Goal: Feedback & Contribution: Leave review/rating

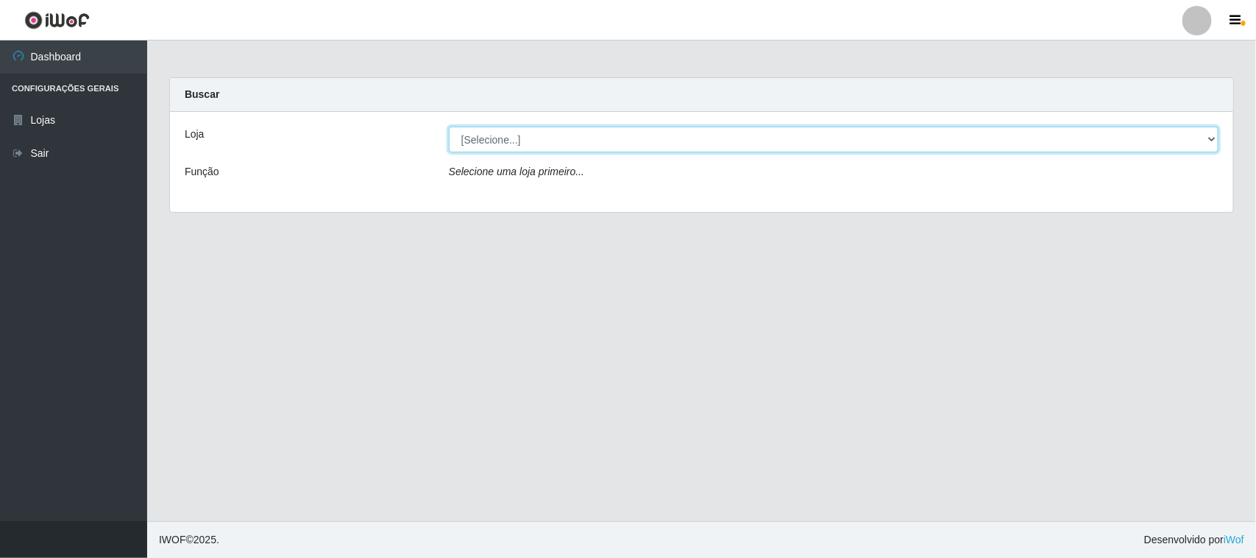
click at [498, 141] on select "[Selecione...] Hiper Queiroz - [GEOGRAPHIC_DATA]" at bounding box center [834, 140] width 770 height 26
select select "515"
click at [449, 127] on select "[Selecione...] Hiper Queiroz - [GEOGRAPHIC_DATA]" at bounding box center [834, 140] width 770 height 26
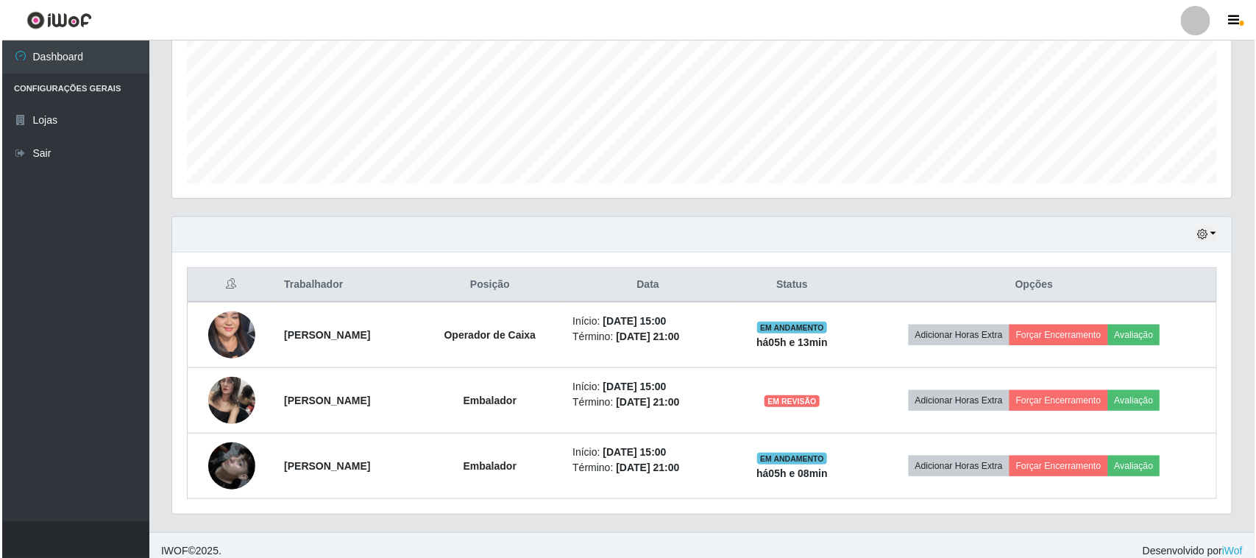
scroll to position [355, 0]
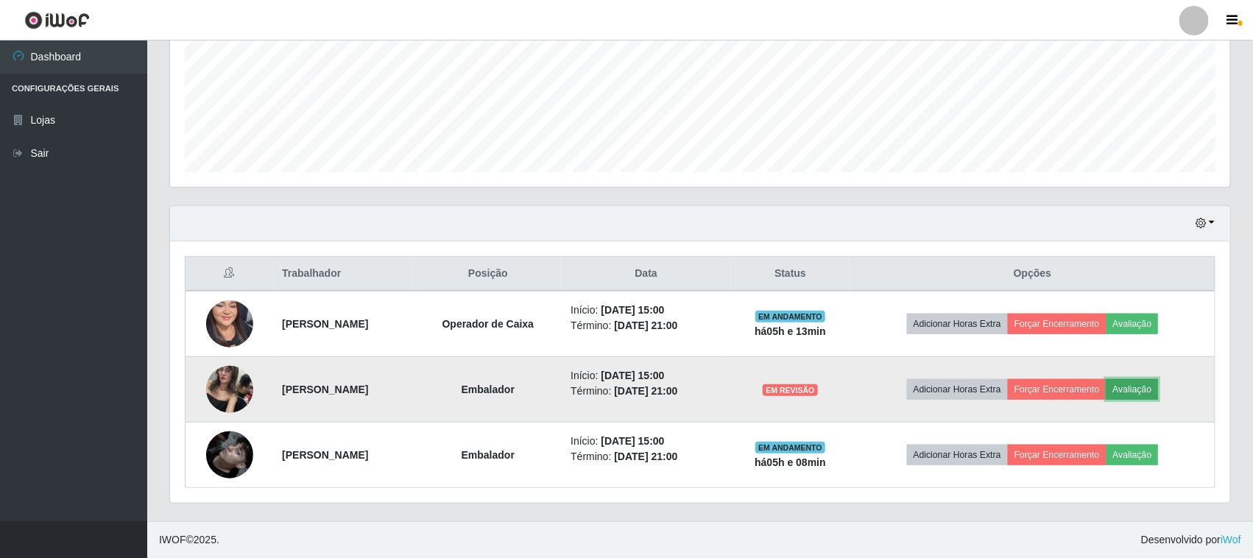
click at [1158, 389] on button "Avaliação" at bounding box center [1132, 389] width 52 height 21
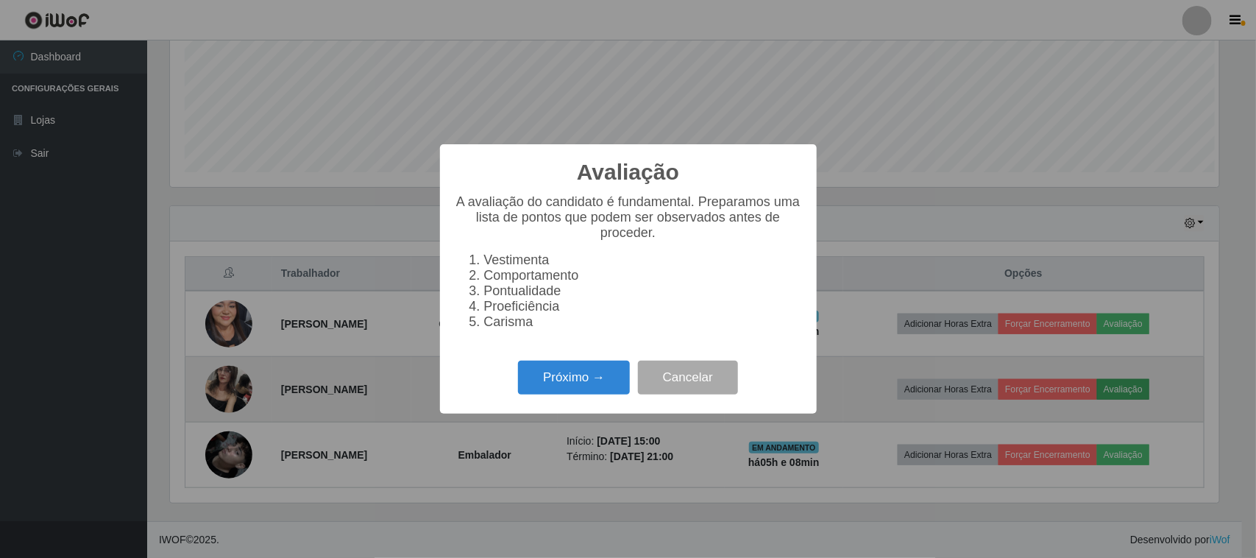
scroll to position [306, 1049]
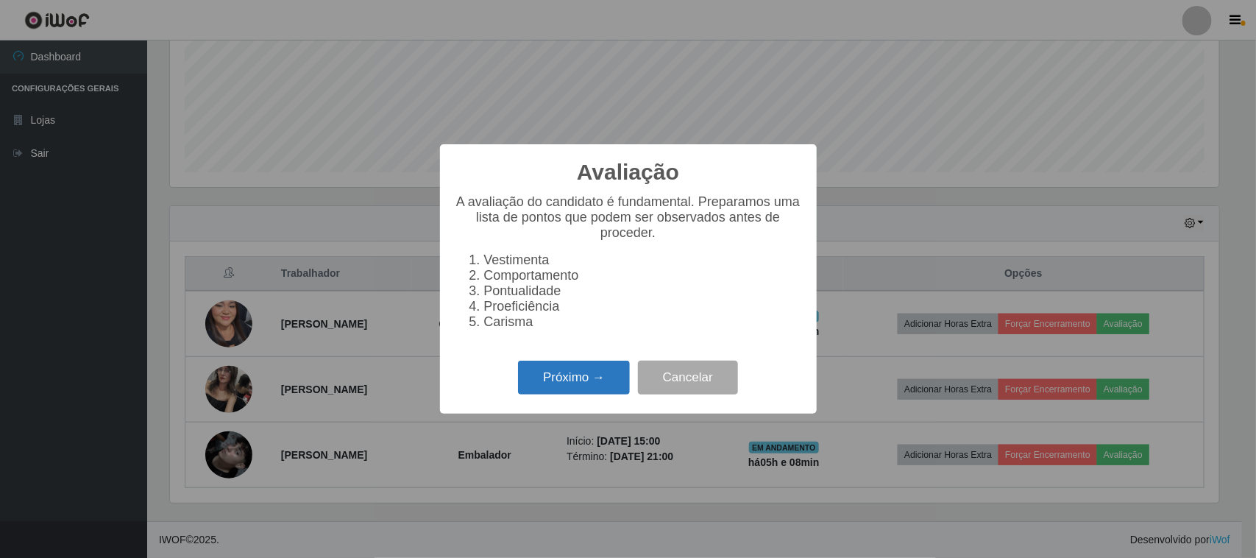
click at [553, 373] on button "Próximo →" at bounding box center [574, 378] width 112 height 35
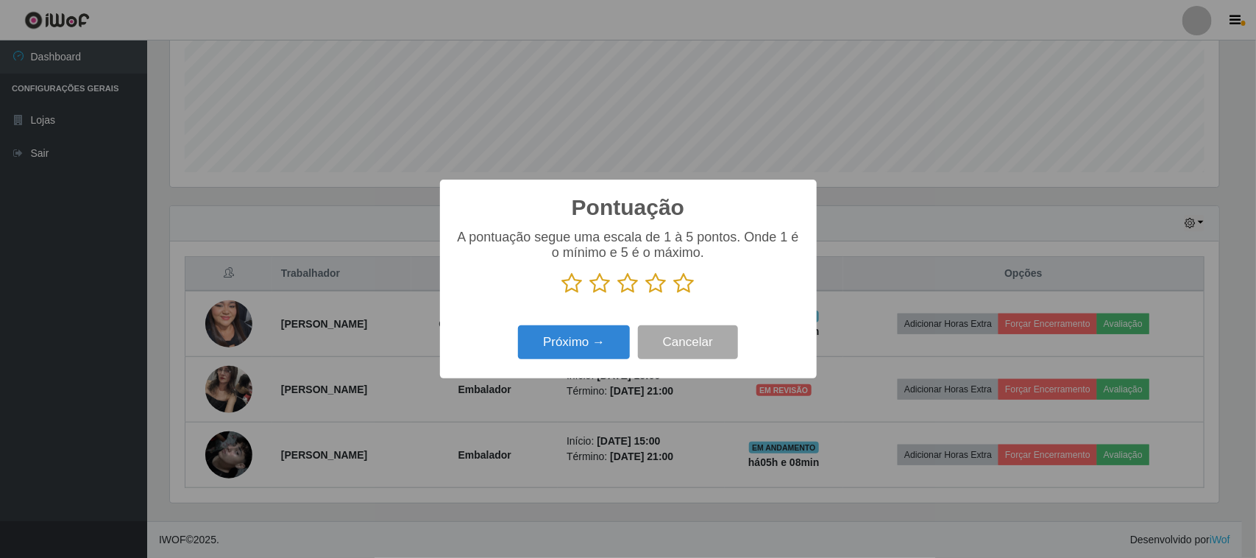
scroll to position [735636, 734891]
click at [687, 291] on icon at bounding box center [684, 283] width 21 height 22
click at [674, 294] on input "radio" at bounding box center [674, 294] width 0 height 0
click at [598, 342] on button "Próximo →" at bounding box center [574, 342] width 112 height 35
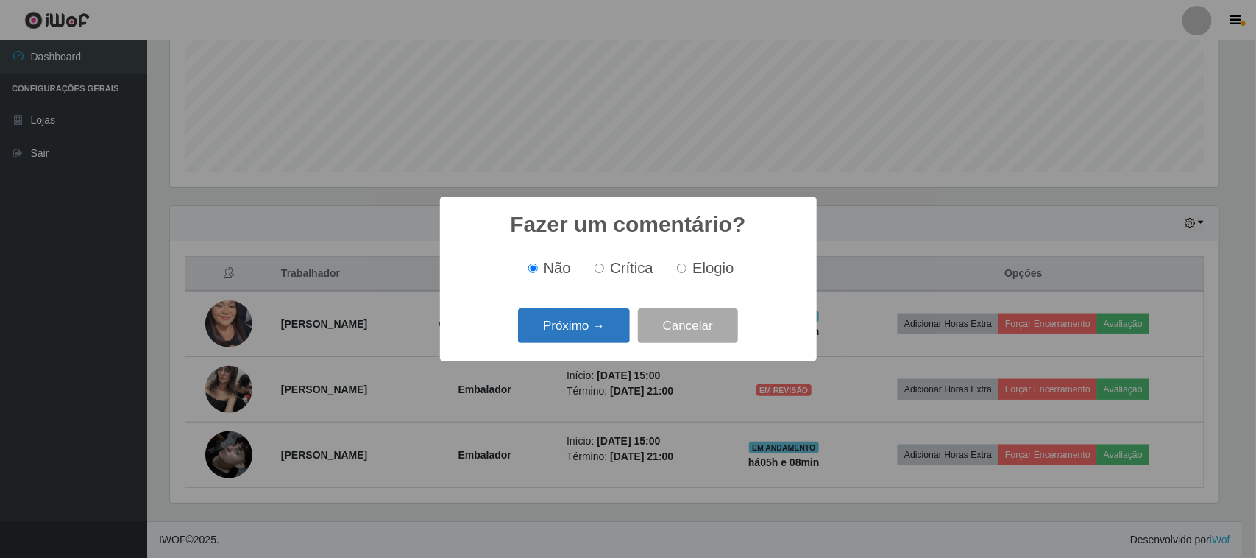
click at [570, 329] on button "Próximo →" at bounding box center [574, 325] width 112 height 35
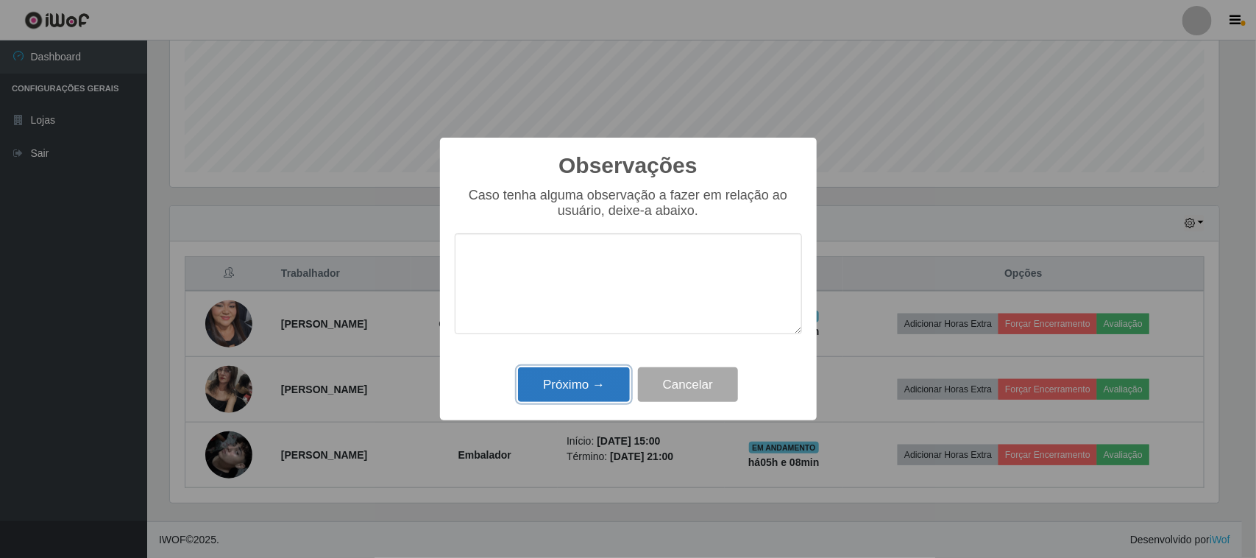
click at [581, 400] on button "Próximo →" at bounding box center [574, 384] width 112 height 35
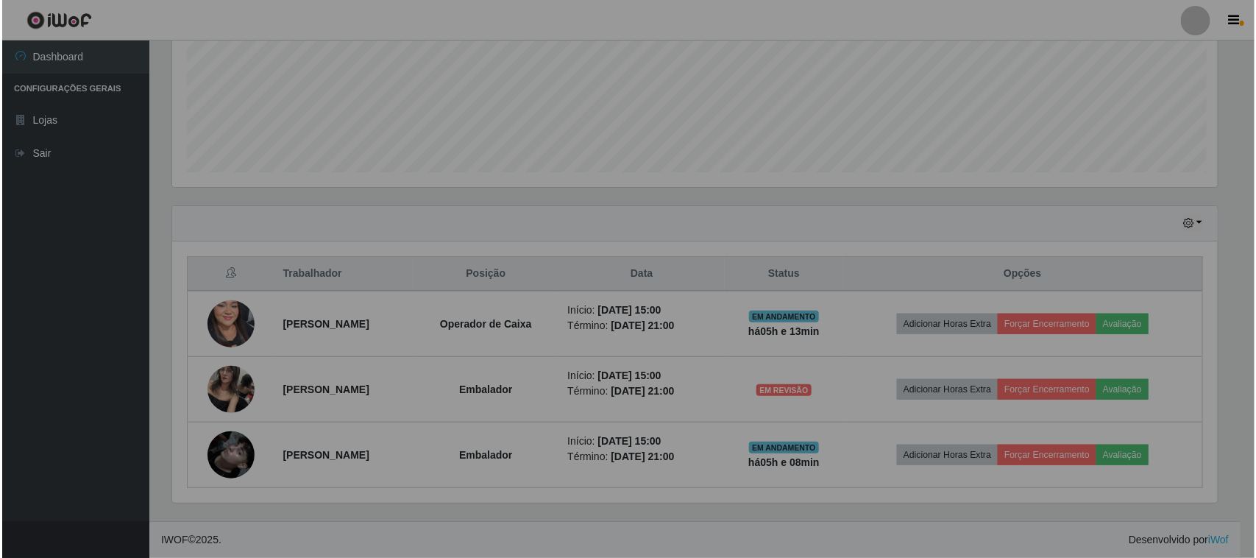
scroll to position [306, 1060]
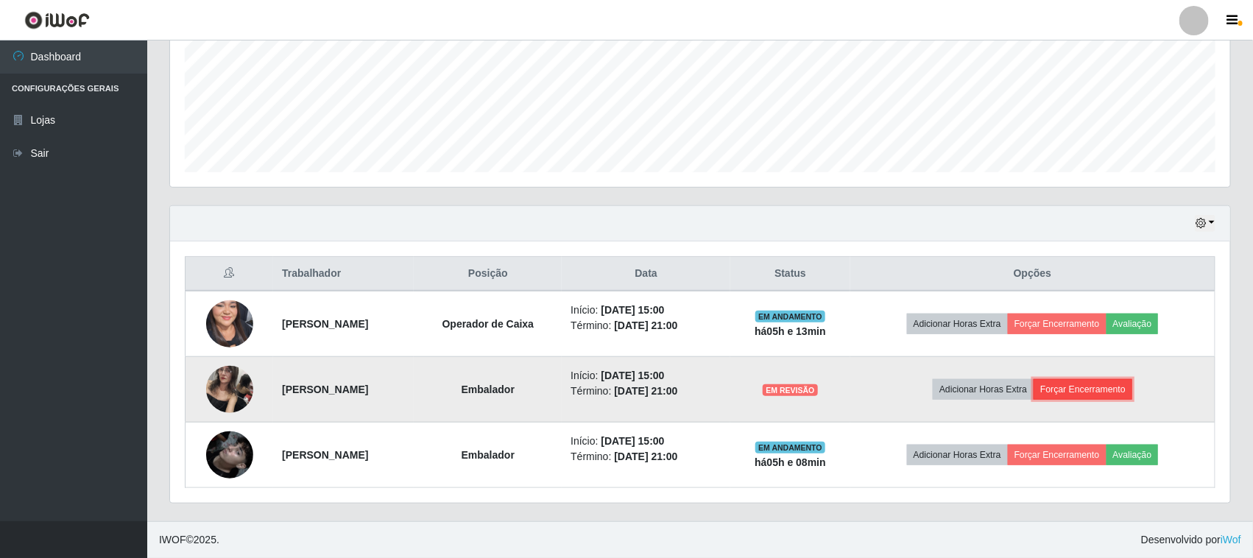
click at [1094, 391] on button "Forçar Encerramento" at bounding box center [1082, 389] width 99 height 21
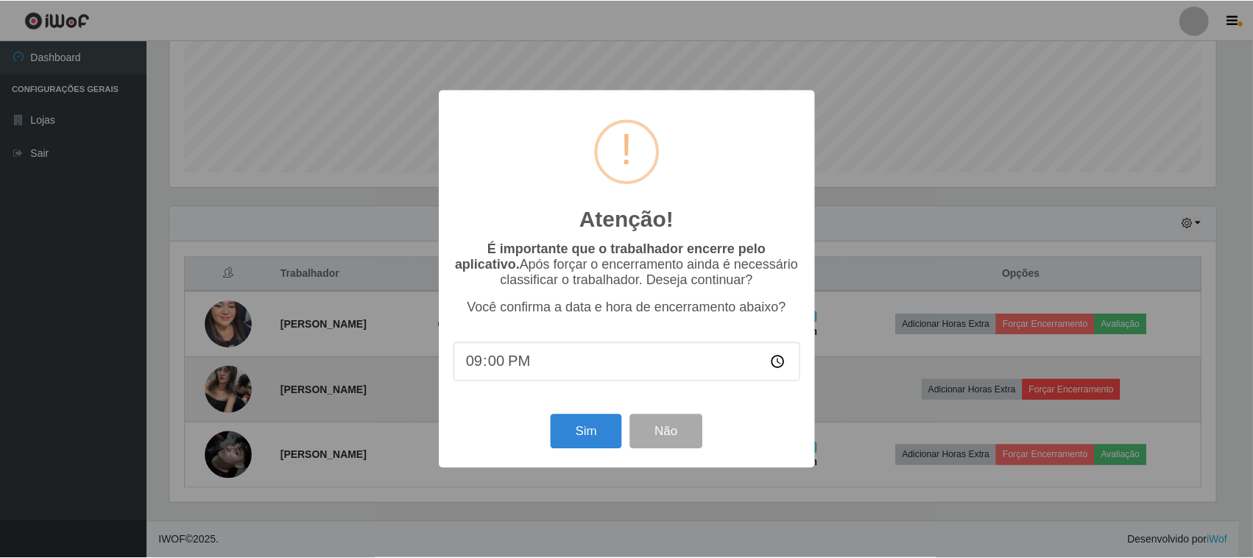
scroll to position [306, 1049]
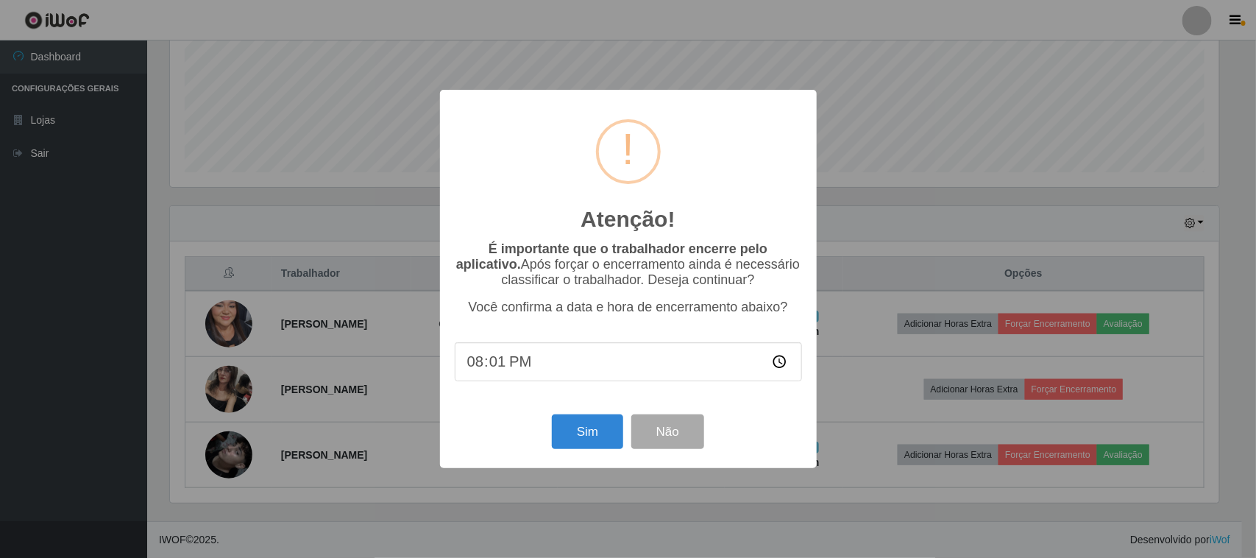
type input "20:13"
click at [576, 435] on button "Sim" at bounding box center [587, 431] width 71 height 35
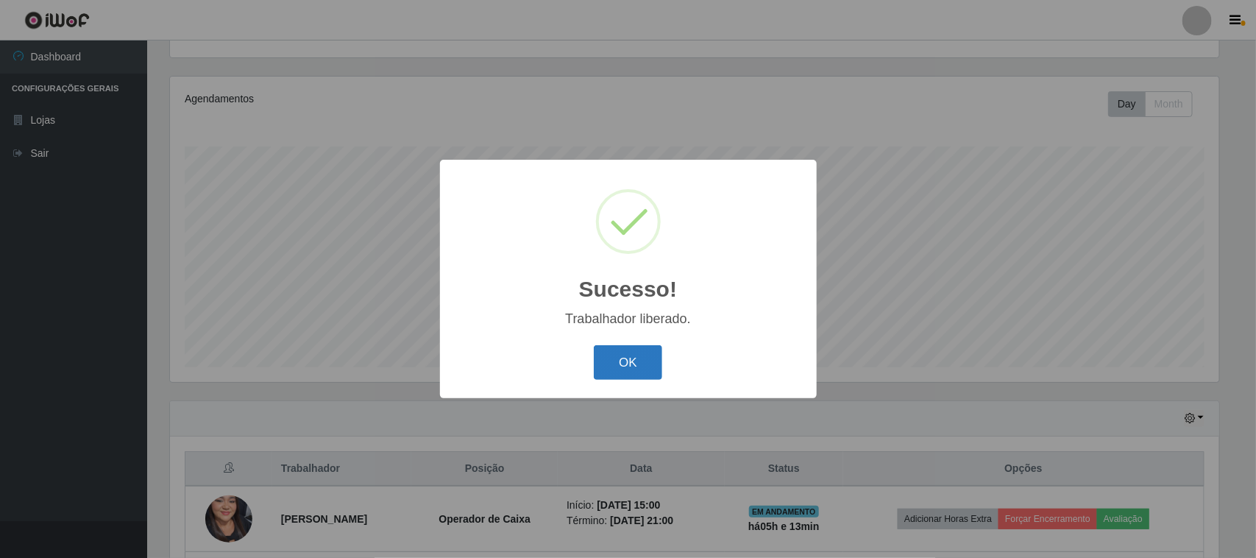
click at [611, 358] on button "OK" at bounding box center [628, 362] width 68 height 35
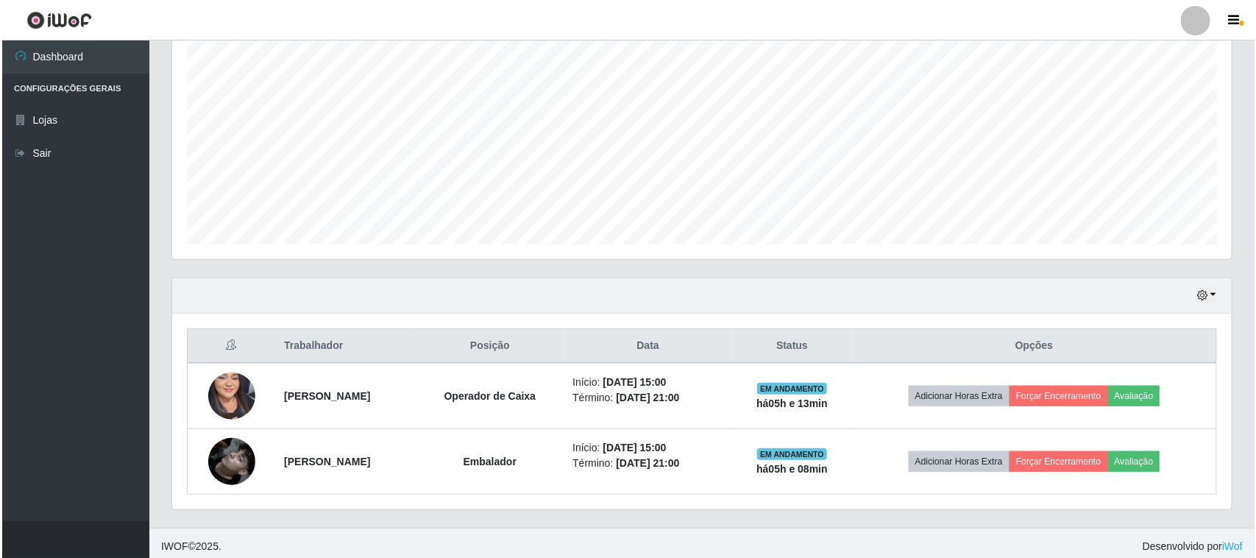
scroll to position [289, 0]
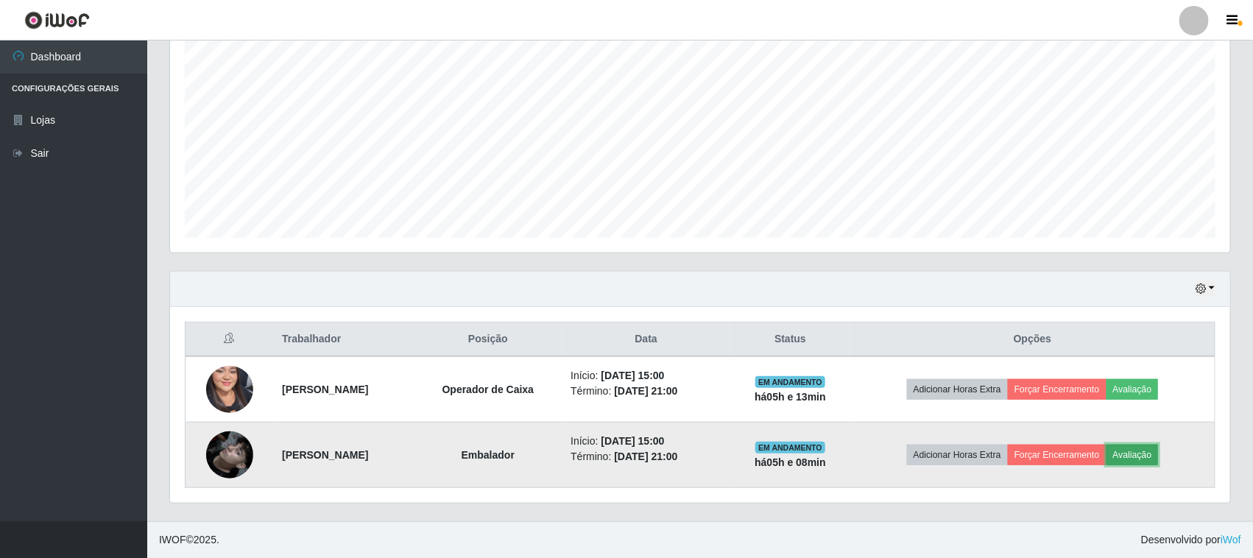
click at [1147, 457] on button "Avaliação" at bounding box center [1132, 455] width 52 height 21
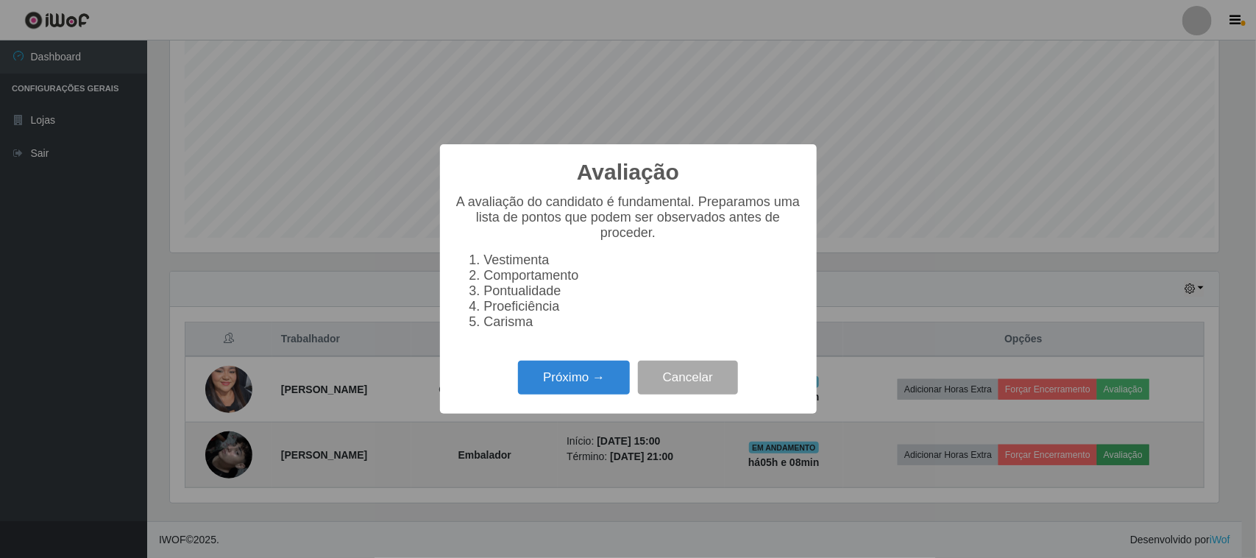
scroll to position [306, 1049]
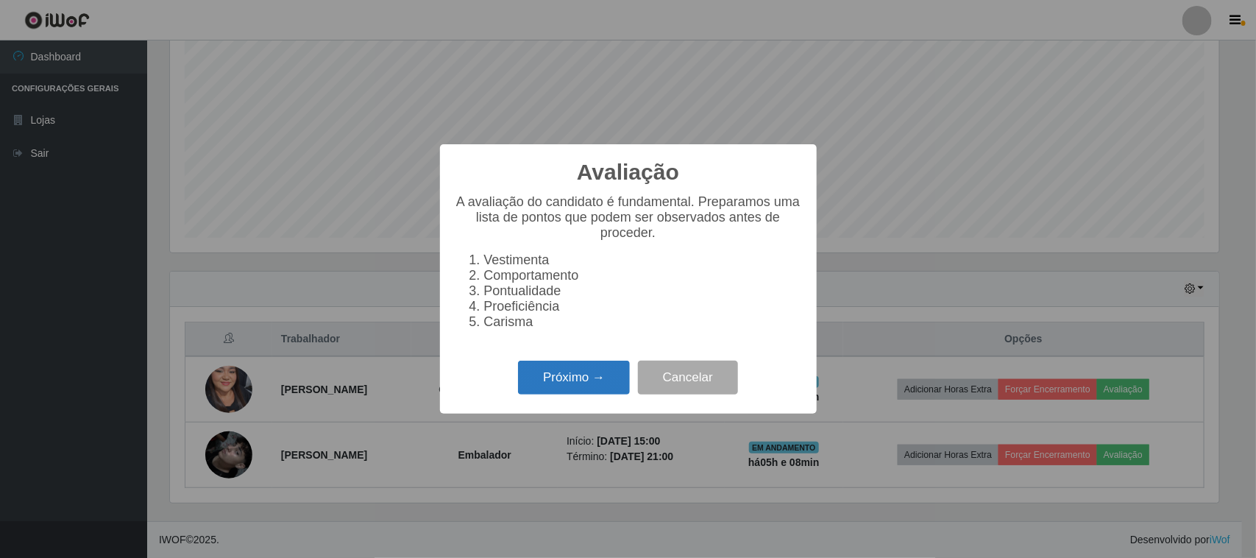
click at [552, 391] on button "Próximo →" at bounding box center [574, 378] width 112 height 35
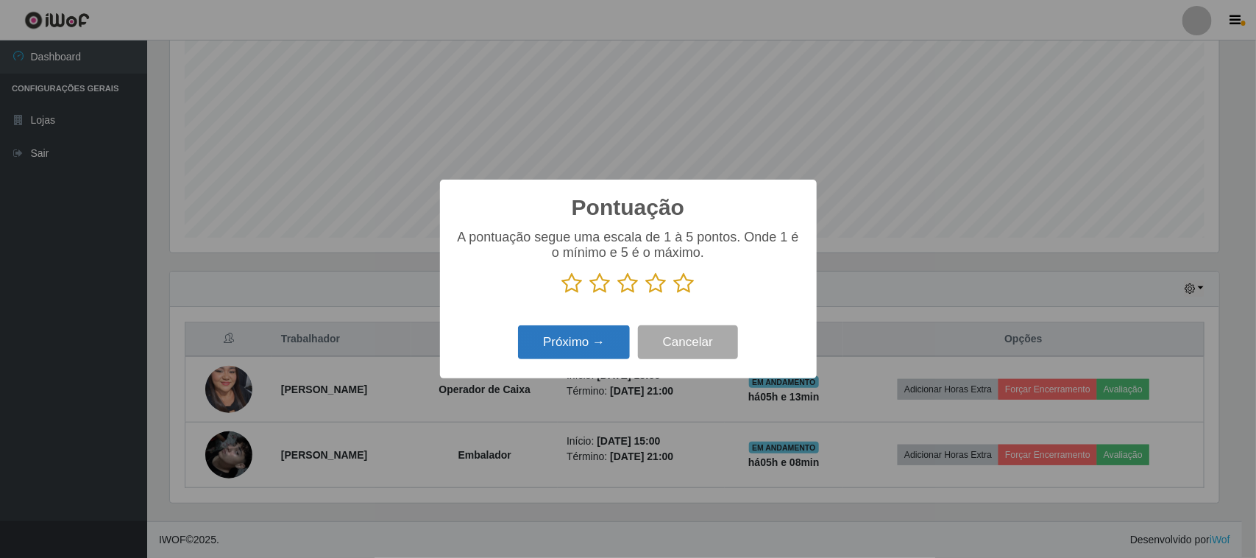
click at [590, 346] on button "Próximo →" at bounding box center [574, 342] width 112 height 35
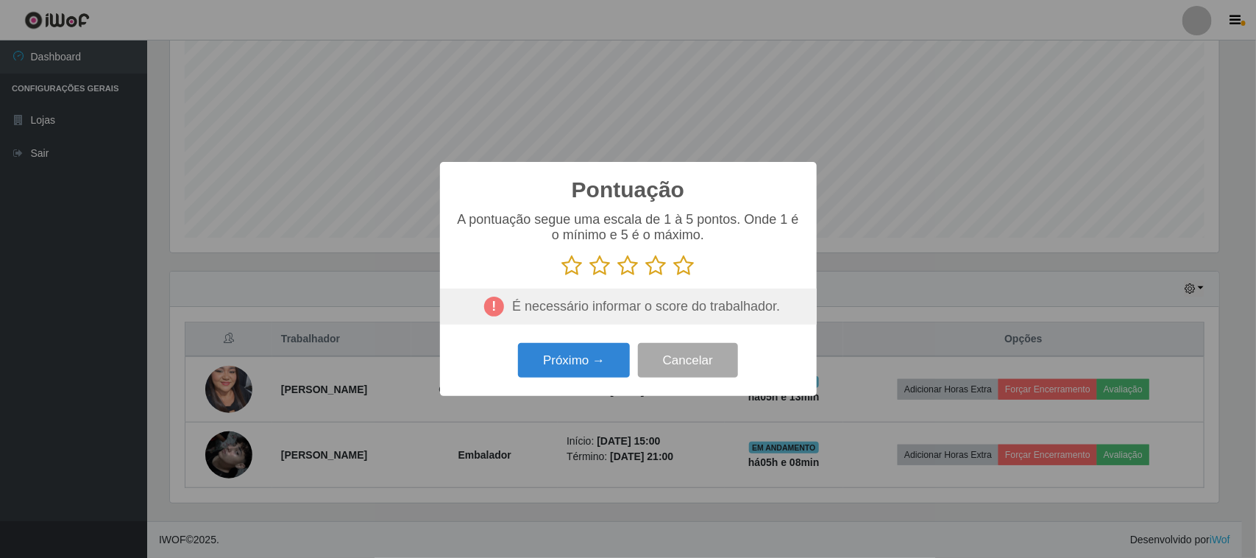
click at [686, 262] on icon at bounding box center [684, 266] width 21 height 22
click at [674, 277] on input "radio" at bounding box center [674, 277] width 0 height 0
click at [583, 365] on button "Próximo →" at bounding box center [574, 360] width 112 height 35
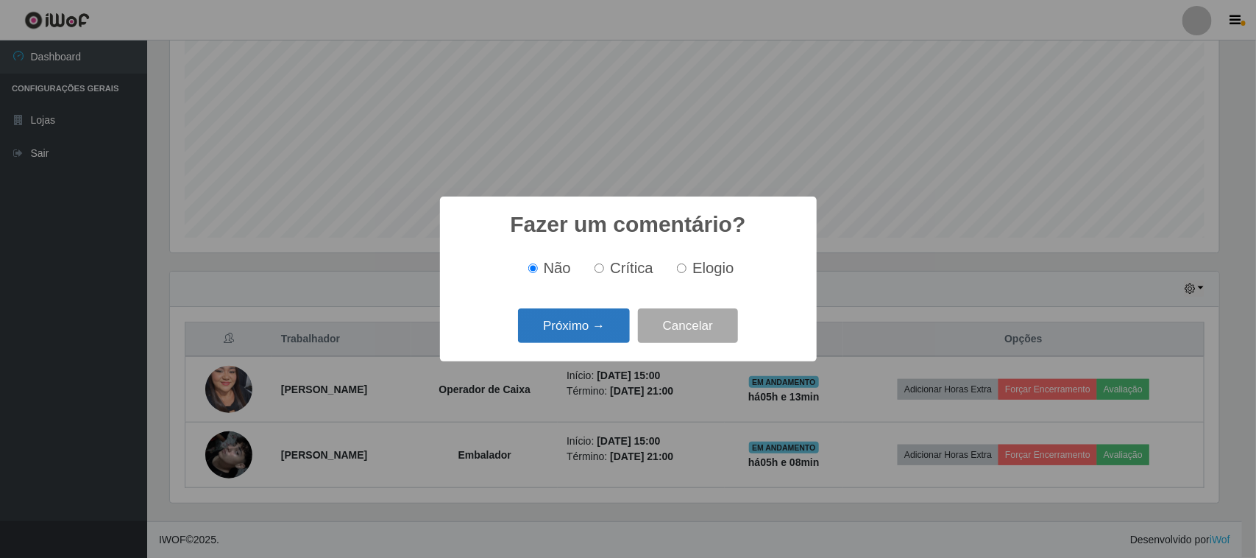
click at [601, 326] on button "Próximo →" at bounding box center [574, 325] width 112 height 35
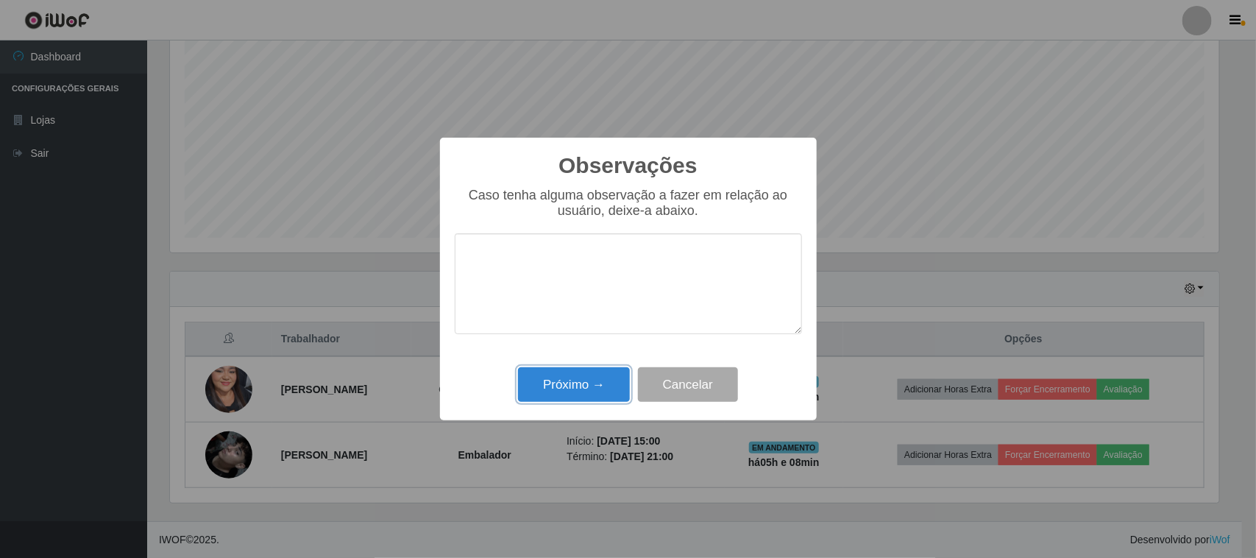
drag, startPoint x: 612, startPoint y: 387, endPoint x: 704, endPoint y: 438, distance: 105.1
click at [612, 389] on button "Próximo →" at bounding box center [574, 384] width 112 height 35
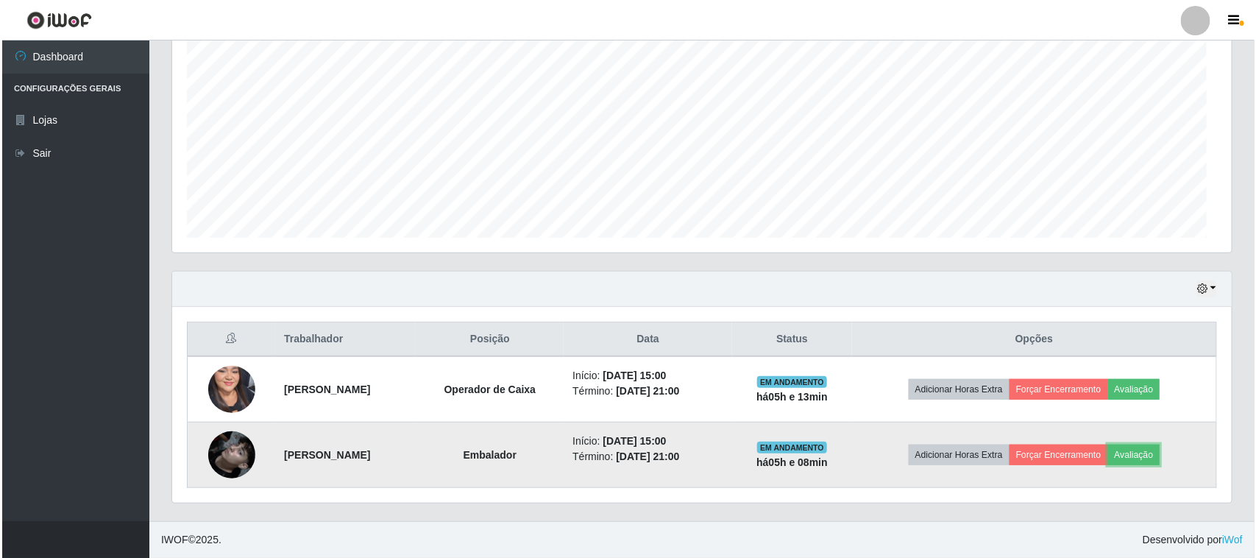
scroll to position [306, 1060]
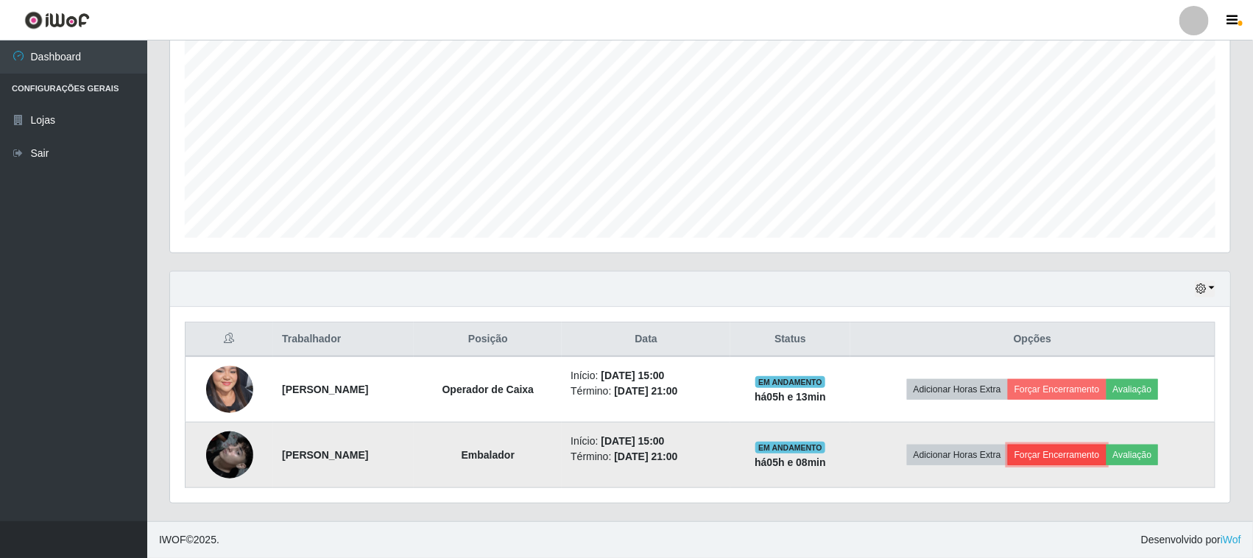
click at [1054, 454] on button "Forçar Encerramento" at bounding box center [1057, 455] width 99 height 21
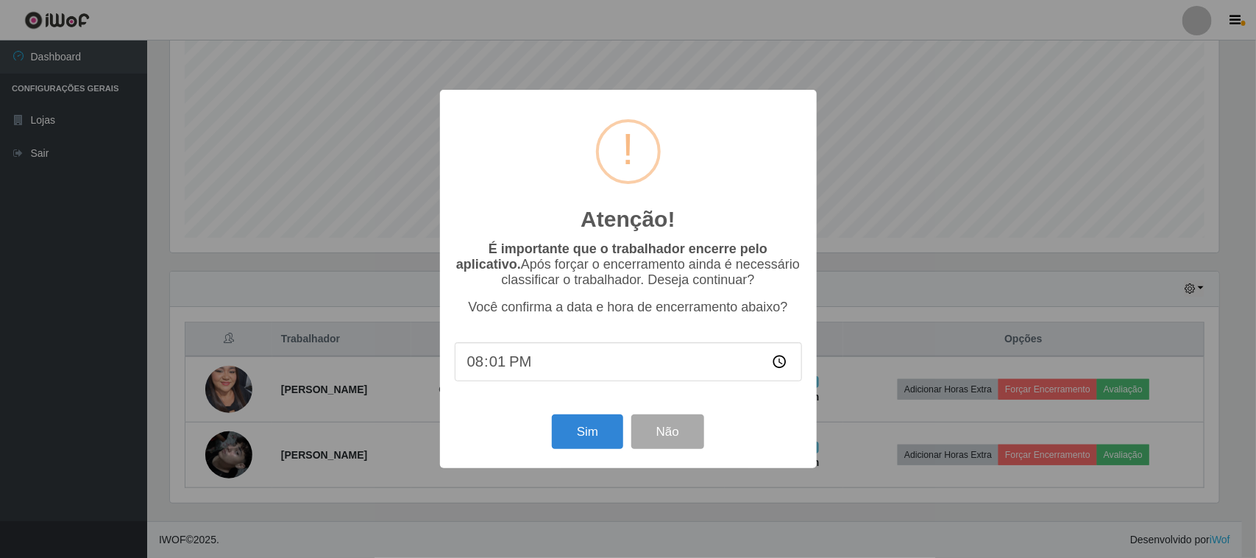
type input "20:13"
click at [603, 442] on button "Sim" at bounding box center [587, 431] width 71 height 35
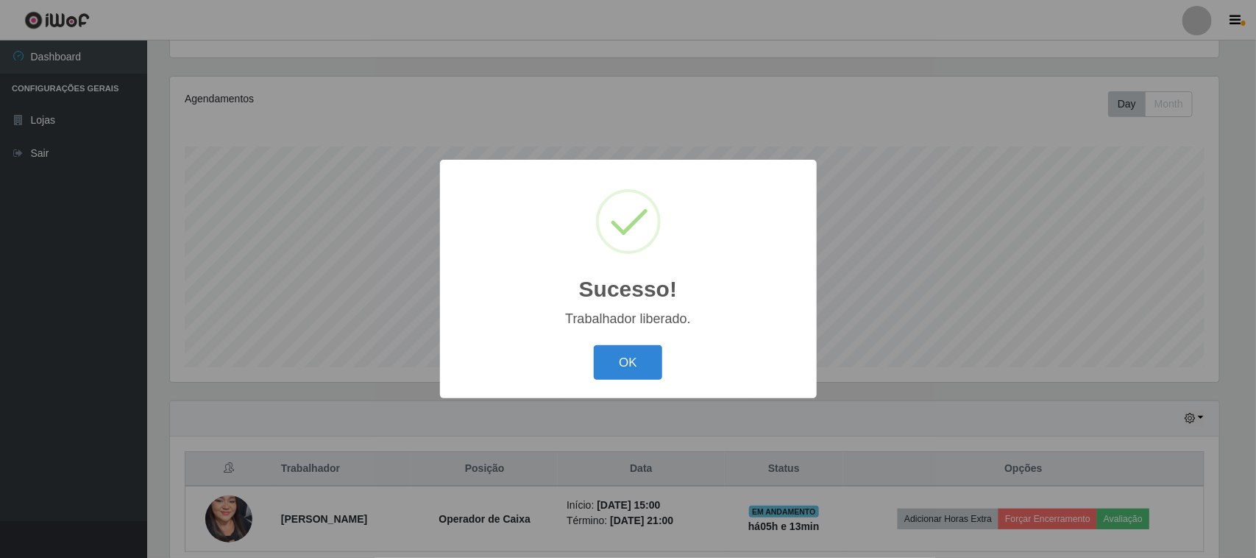
scroll to position [0, 0]
click at [630, 350] on button "OK" at bounding box center [628, 362] width 68 height 35
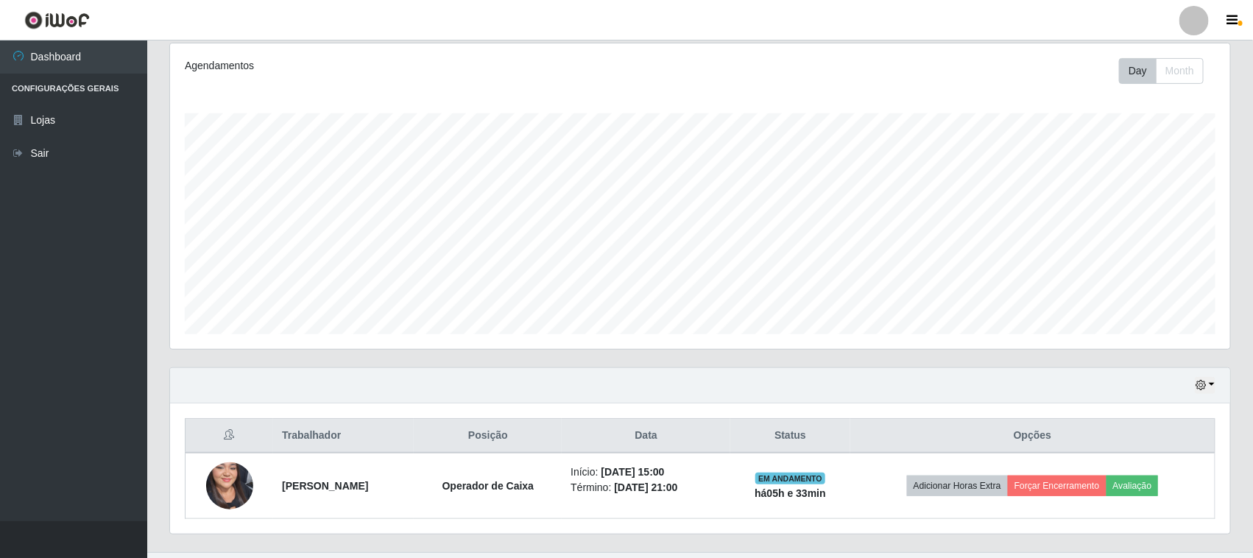
scroll to position [224, 0]
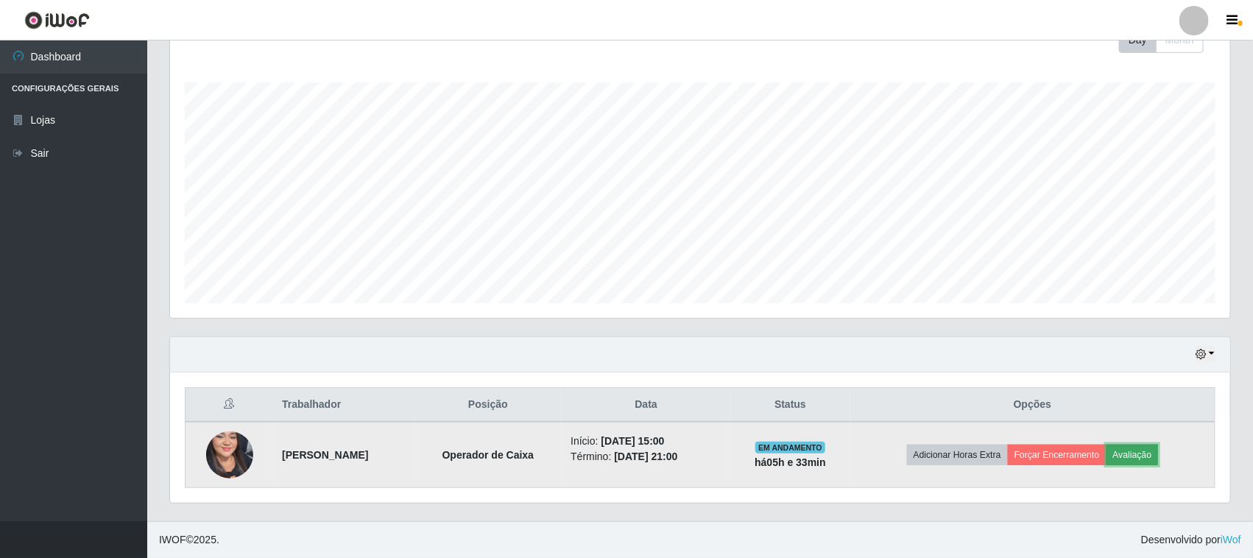
click at [1144, 458] on button "Avaliação" at bounding box center [1132, 455] width 52 height 21
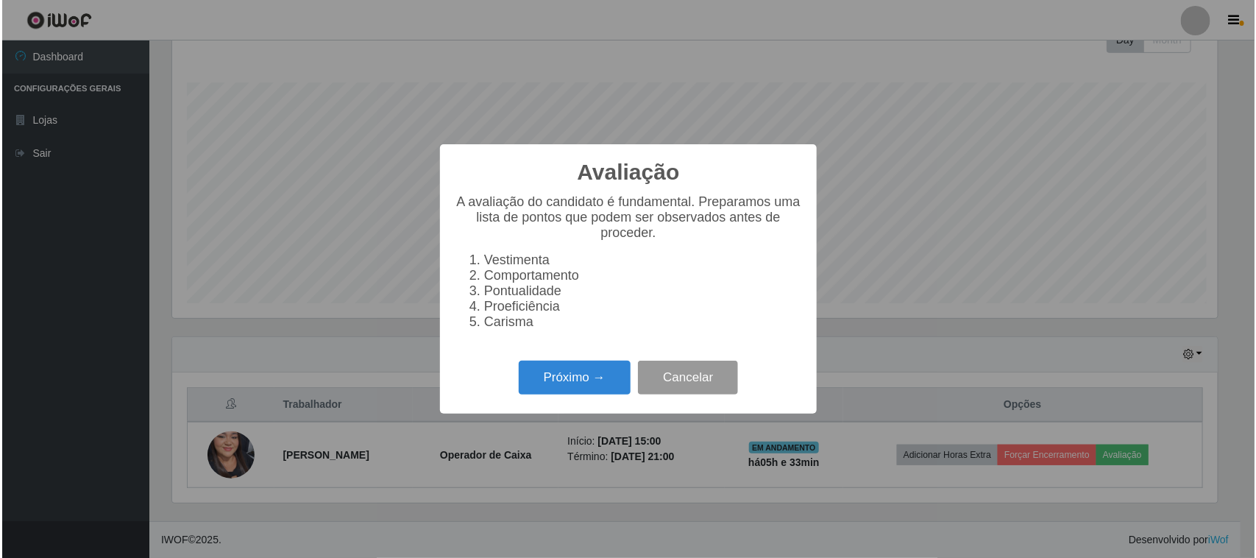
scroll to position [306, 1049]
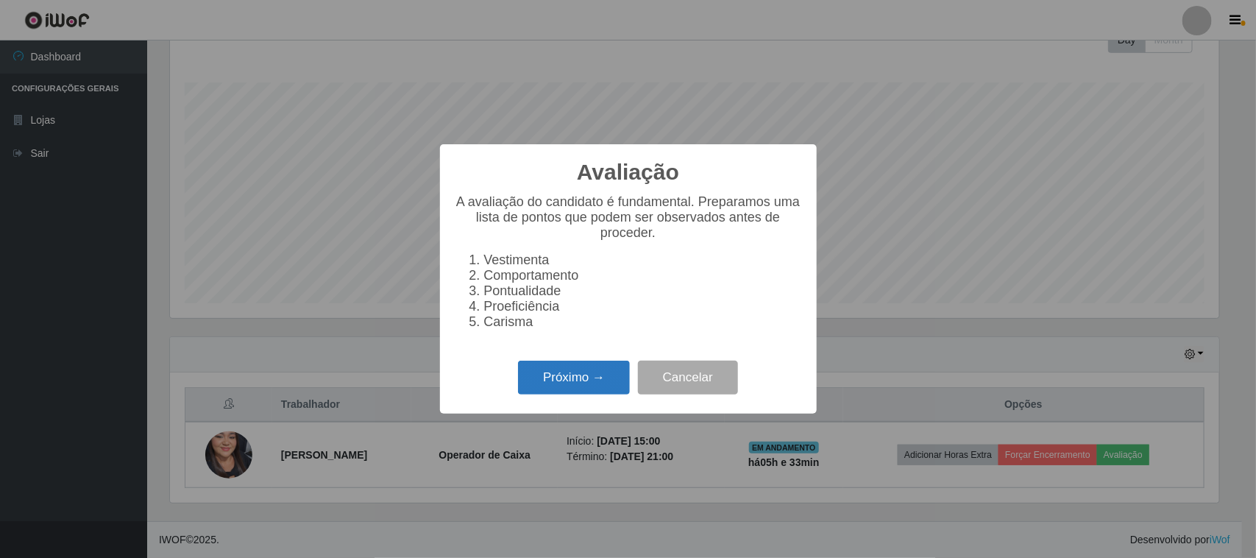
click at [545, 392] on button "Próximo →" at bounding box center [574, 378] width 112 height 35
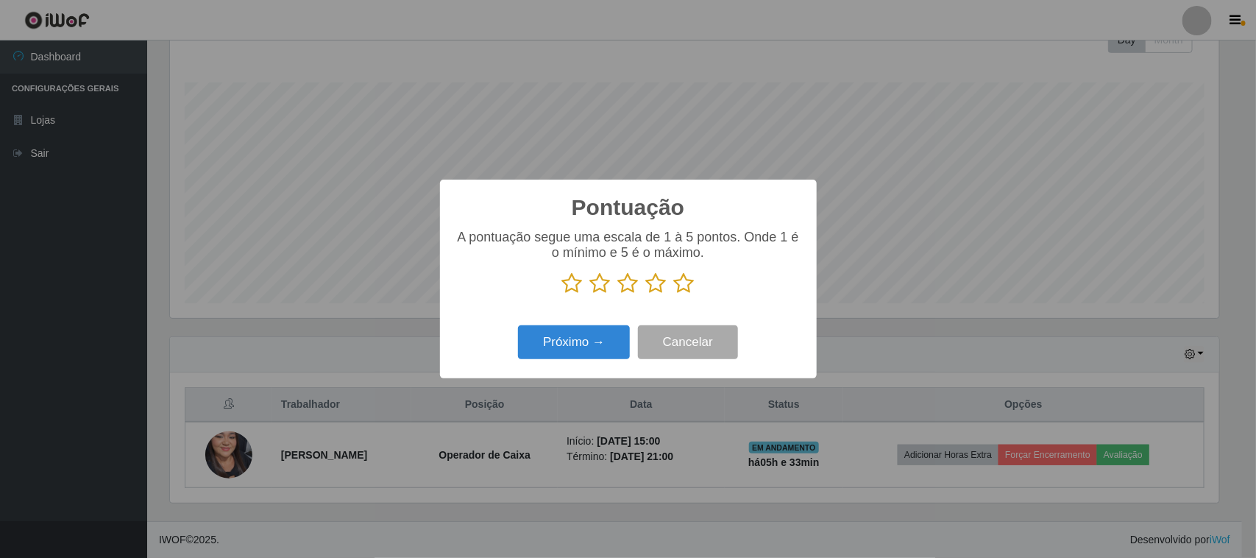
click at [689, 286] on icon at bounding box center [684, 283] width 21 height 22
click at [674, 294] on input "radio" at bounding box center [674, 294] width 0 height 0
click at [589, 347] on button "Próximo →" at bounding box center [574, 342] width 112 height 35
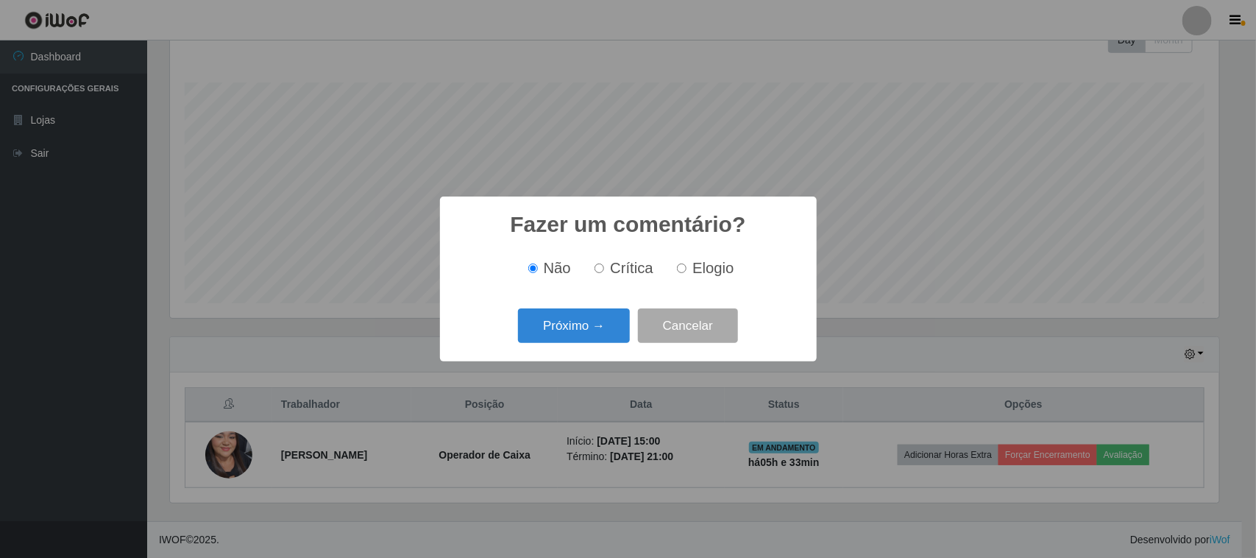
click at [700, 267] on span "Elogio" at bounding box center [713, 268] width 41 height 16
click at [687, 267] on input "Elogio" at bounding box center [682, 268] width 10 height 10
radio input "true"
click at [617, 326] on button "Próximo →" at bounding box center [574, 325] width 112 height 35
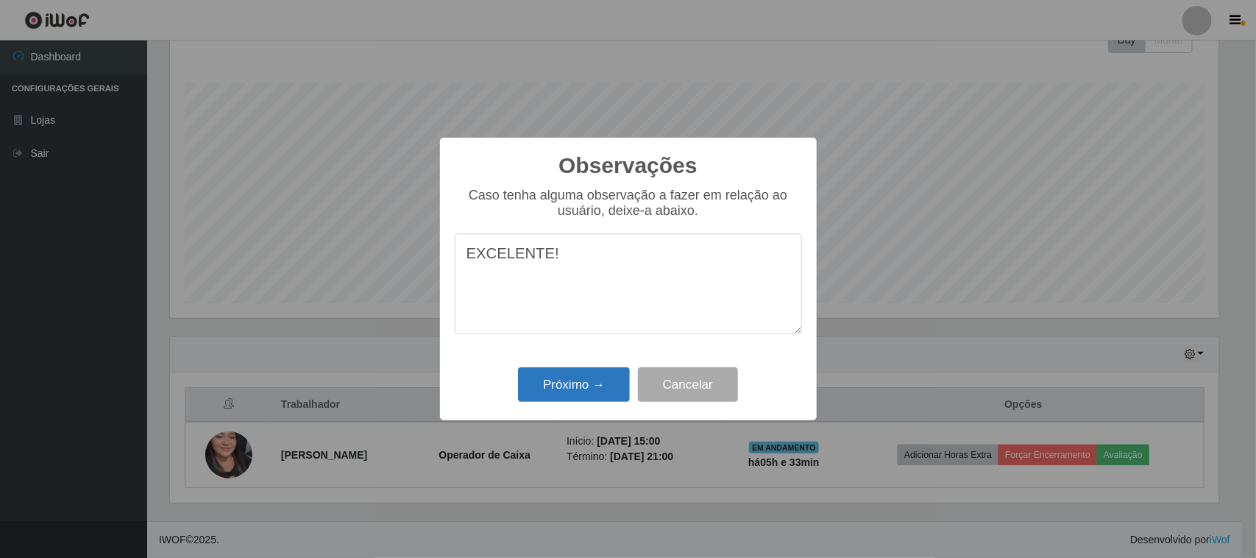
type textarea "EXCELENTE!"
click at [542, 386] on button "Próximo →" at bounding box center [574, 384] width 112 height 35
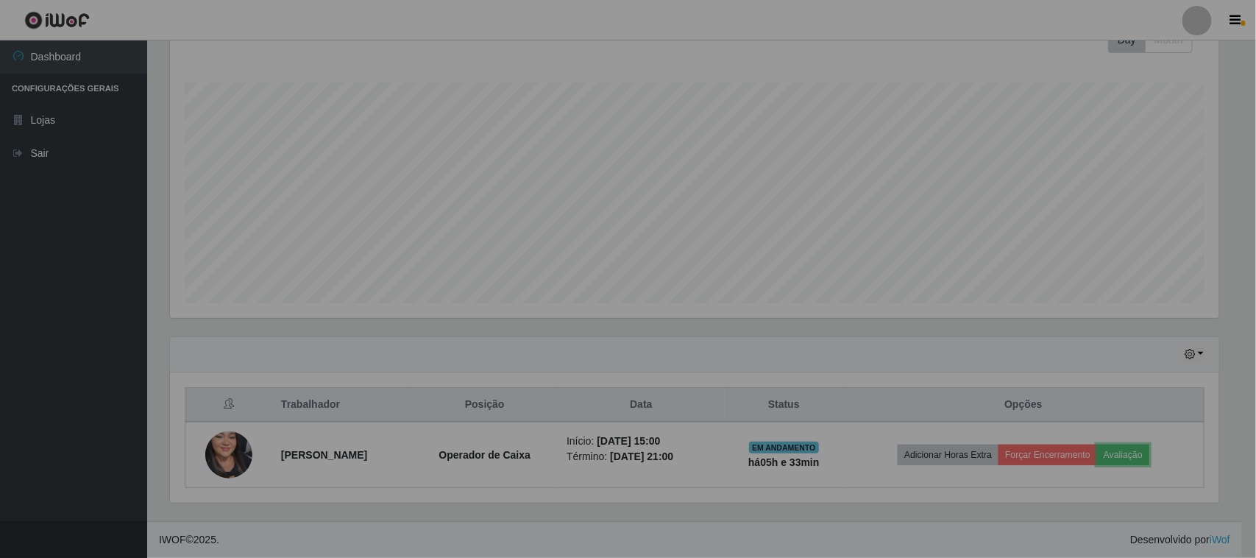
scroll to position [306, 1060]
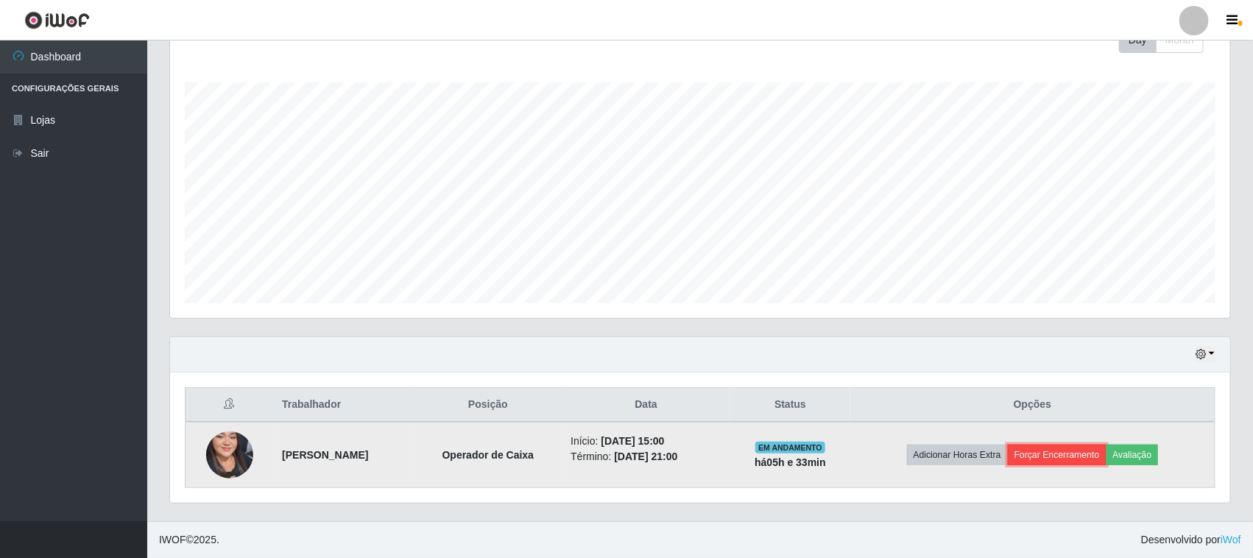
click at [1058, 456] on button "Forçar Encerramento" at bounding box center [1057, 455] width 99 height 21
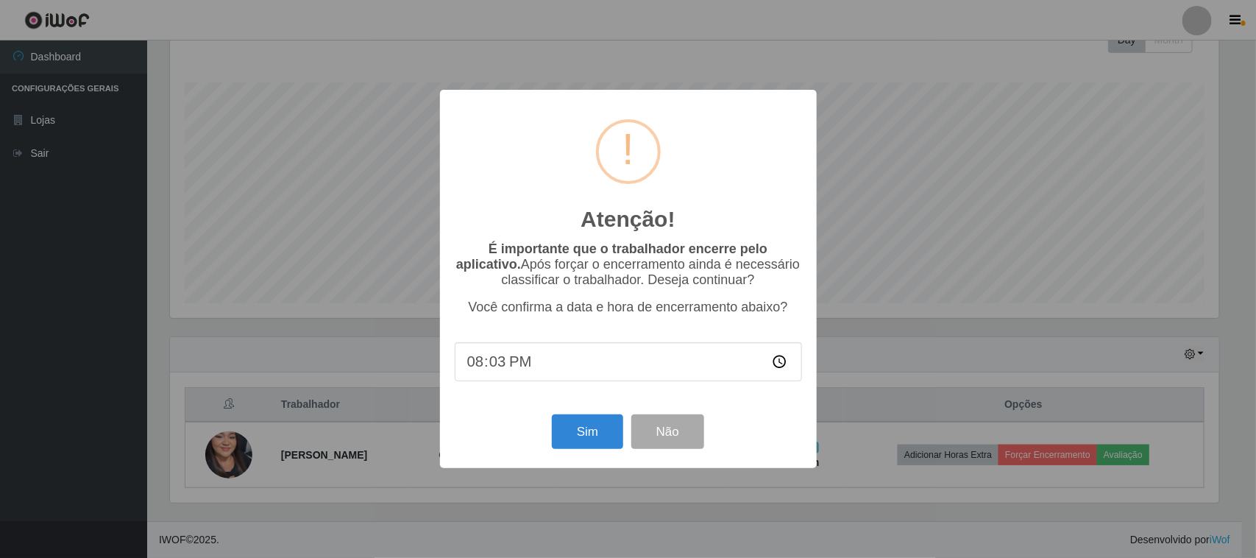
type input "20:34"
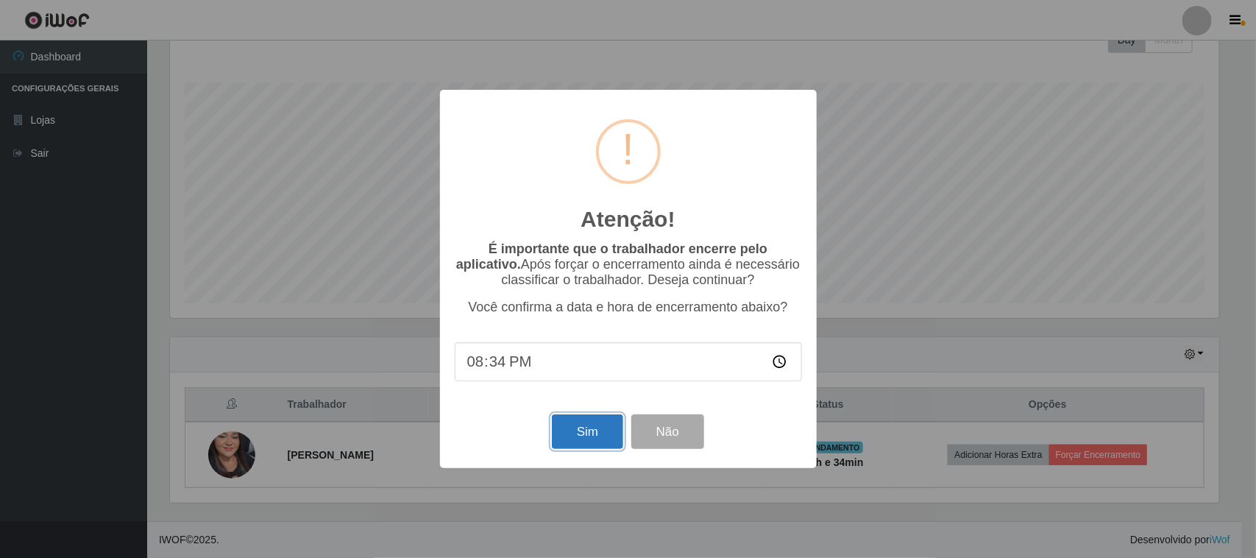
click at [586, 442] on button "Sim" at bounding box center [587, 431] width 71 height 35
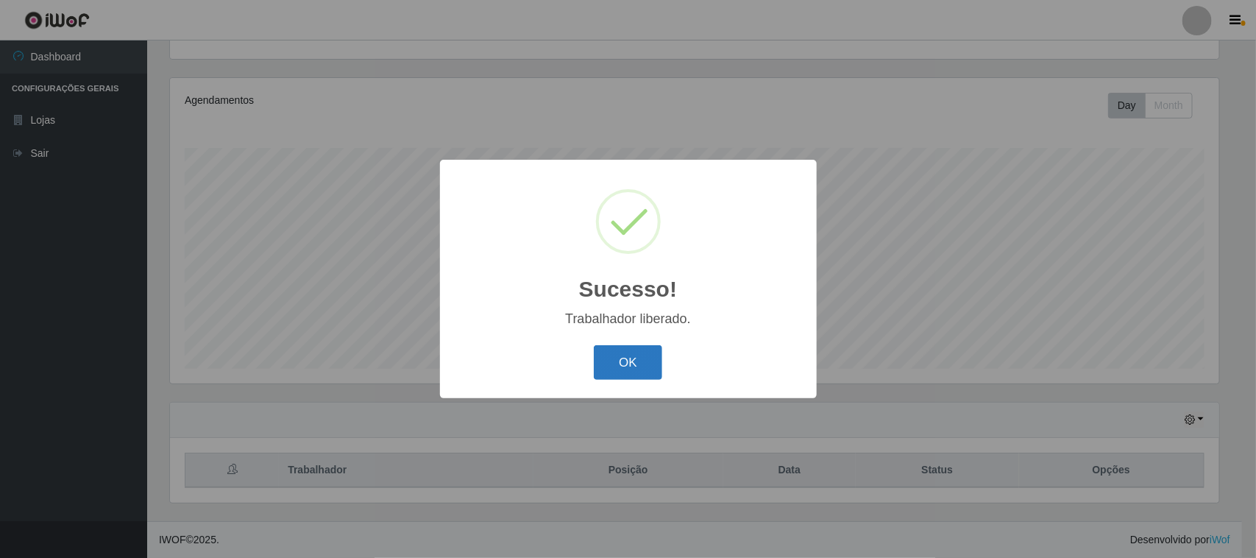
click at [624, 361] on button "OK" at bounding box center [628, 362] width 68 height 35
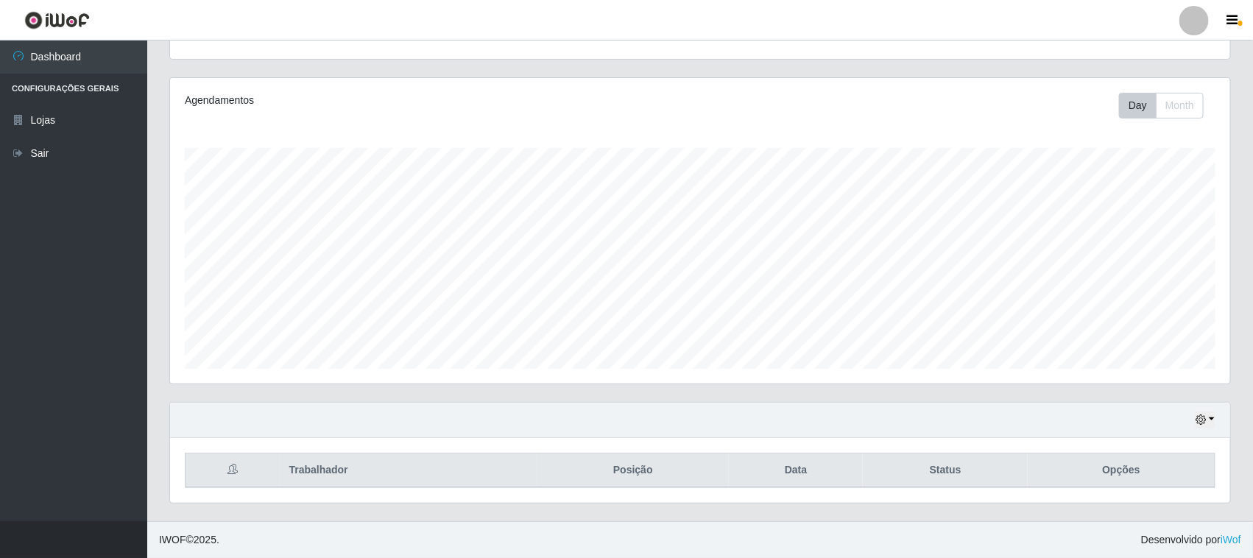
scroll to position [0, 0]
